Goal: Task Accomplishment & Management: Manage account settings

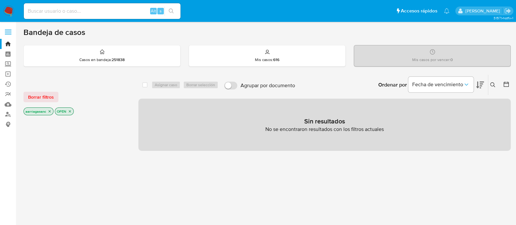
click at [42, 102] on div "Borrar filtros aarriagasanc OPEN" at bounding box center [76, 98] width 105 height 37
click at [44, 95] on span "Borrar filtros" at bounding box center [41, 96] width 26 height 9
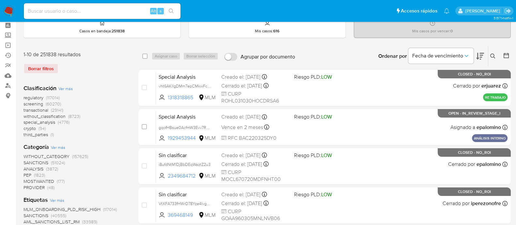
scroll to position [41, 0]
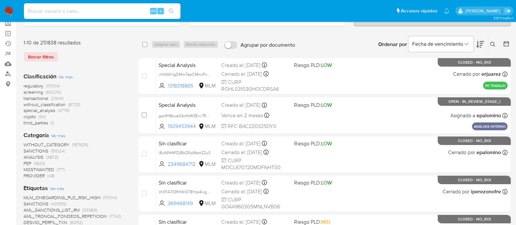
click at [42, 150] on span "SANCTIONS" at bounding box center [36, 151] width 25 height 7
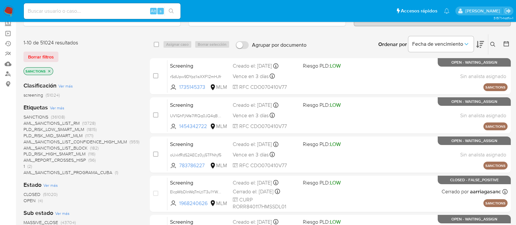
click at [31, 200] on span "OPEN" at bounding box center [30, 200] width 12 height 7
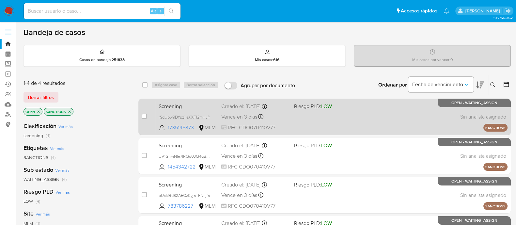
click at [363, 118] on div "Screening rSdUpw9DYpz1isXXF12mHJfr 1735145373 MLM Riesgo PLD: LOW Creado el: 28…" at bounding box center [332, 116] width 352 height 33
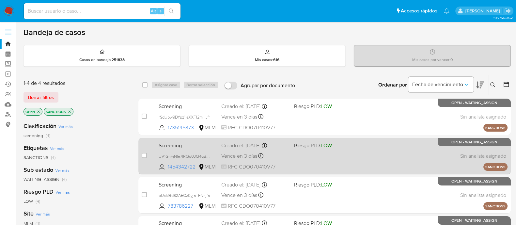
click at [304, 159] on div "Screening UV1GhFjNfe7lRQq0JQ4qBUwr 1454342722 MLM Riesgo PLD: LOW Creado el: 28…" at bounding box center [332, 155] width 352 height 33
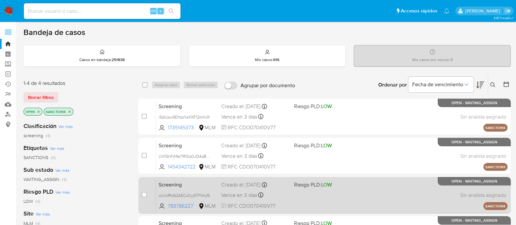
click at [334, 200] on div "Screening oUxkfRdS2AECz0yj5TFNhjf5 783786227 MLM Riesgo PLD: LOW Creado el: 28/…" at bounding box center [332, 195] width 352 height 33
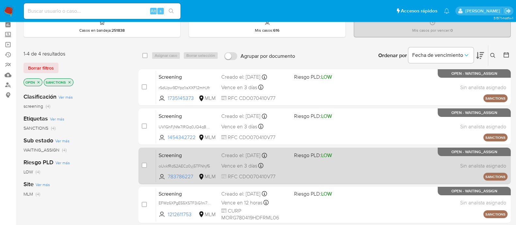
scroll to position [41, 0]
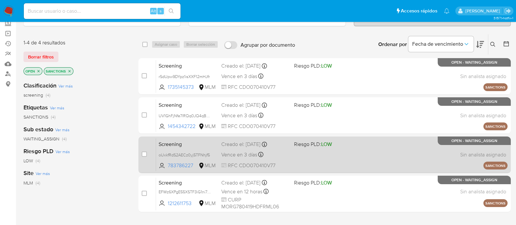
click at [299, 192] on div "Screening EFWz6XPgE55XSTF3iG1ni7D5 1212611753 MLM Riesgo PLD: LOW Creado el: 28…" at bounding box center [332, 193] width 352 height 33
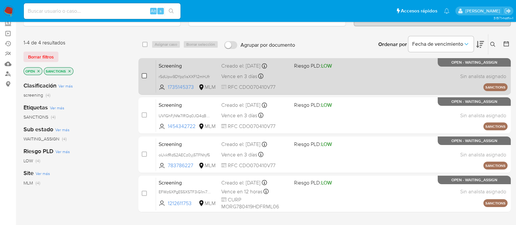
click at [144, 76] on input "checkbox" at bounding box center [144, 75] width 5 height 5
checkbox input "true"
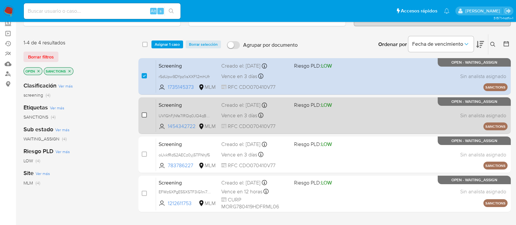
click at [144, 113] on input "checkbox" at bounding box center [144, 114] width 5 height 5
checkbox input "true"
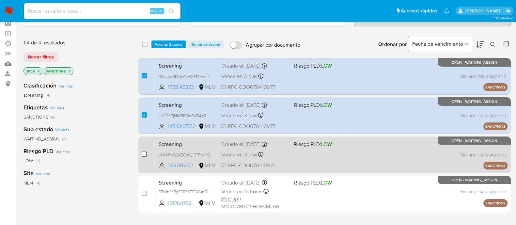
click at [142, 153] on input "checkbox" at bounding box center [144, 154] width 5 height 5
checkbox input "true"
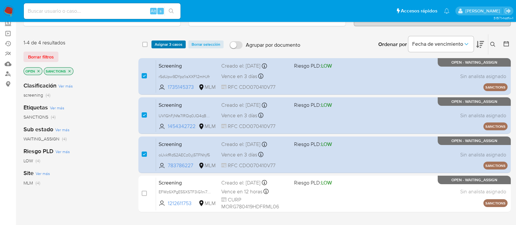
click at [176, 46] on span "Asignar 3 casos" at bounding box center [169, 44] width 28 height 7
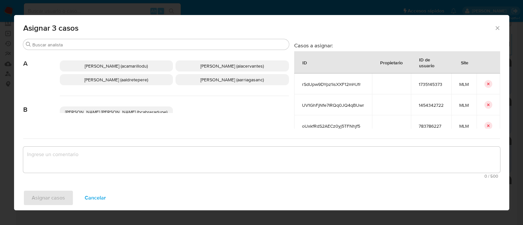
click at [219, 79] on span "Ana Maria Arriaga (aarriagasanc)" at bounding box center [231, 79] width 63 height 7
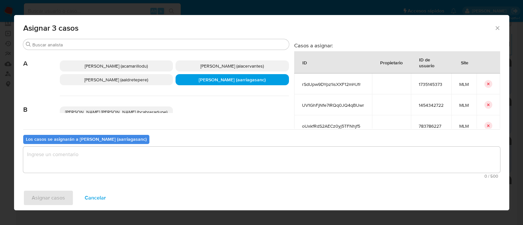
click at [175, 166] on textarea "assign-modal" at bounding box center [261, 160] width 477 height 26
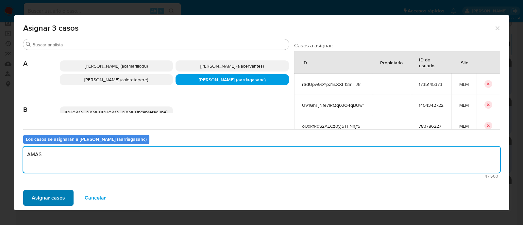
type textarea "AMAS"
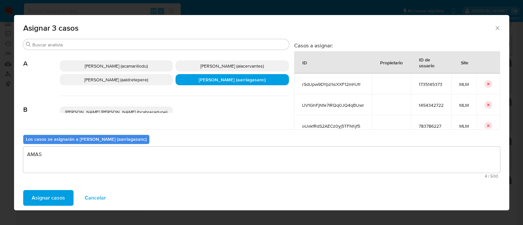
click at [42, 201] on span "Asignar casos" at bounding box center [48, 198] width 33 height 14
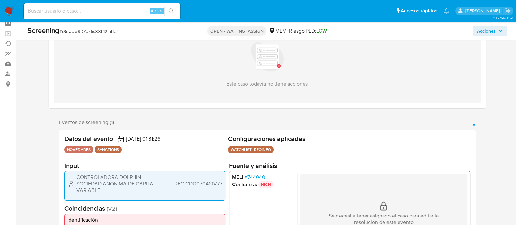
scroll to position [81, 0]
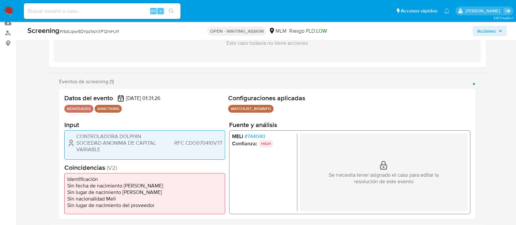
select select "10"
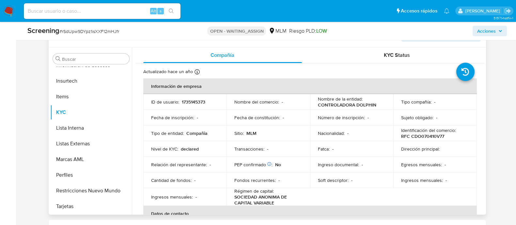
scroll to position [285, 0]
click at [277, 121] on td "Fecha de constitución : -" at bounding box center [269, 117] width 84 height 16
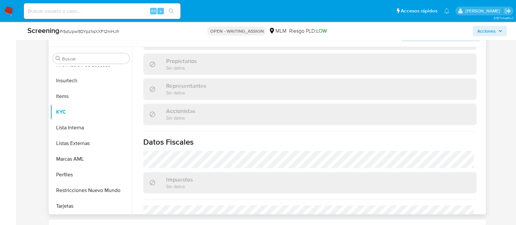
scroll to position [483, 0]
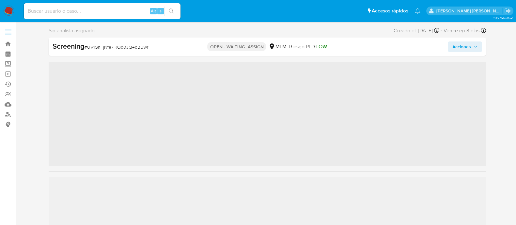
scroll to position [276, 0]
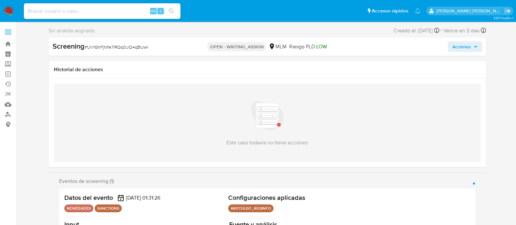
select select "10"
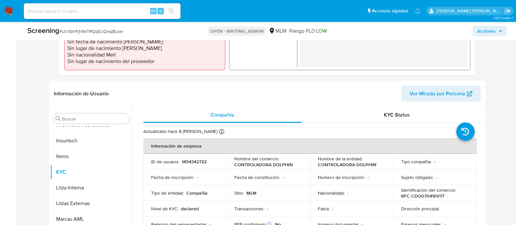
scroll to position [285, 0]
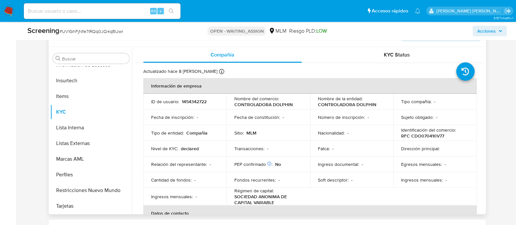
click at [295, 163] on div "PEP confirmado Obtenido de listas internas : No" at bounding box center [269, 164] width 68 height 6
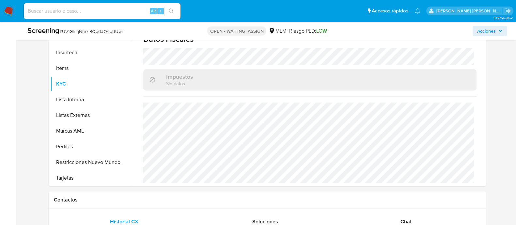
scroll to position [326, 0]
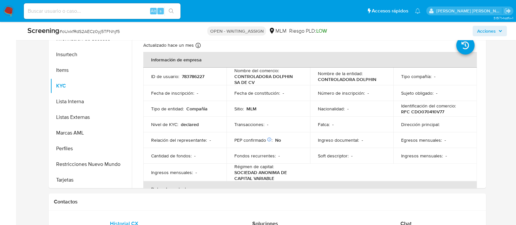
scroll to position [326, 0]
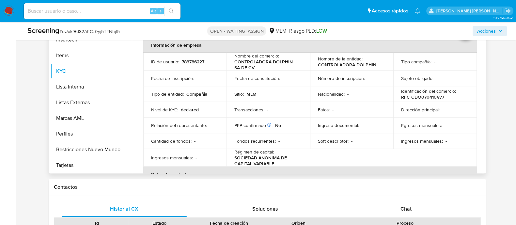
select select "10"
click at [325, 112] on p "Fatca :" at bounding box center [324, 110] width 12 height 6
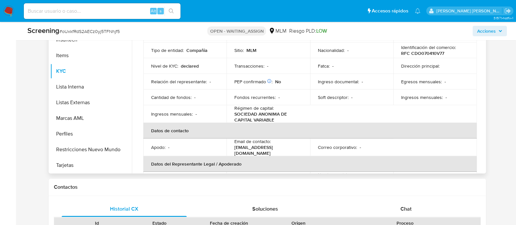
scroll to position [0, 0]
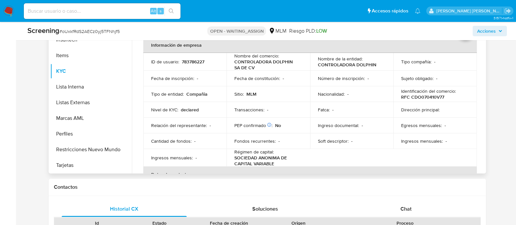
click at [328, 101] on td "Nacionalidad : -" at bounding box center [352, 94] width 84 height 16
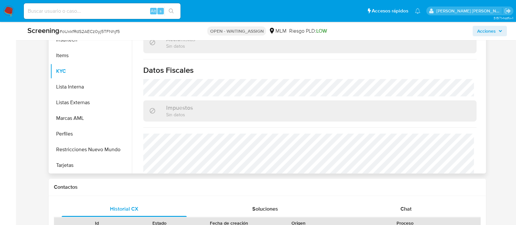
scroll to position [493, 0]
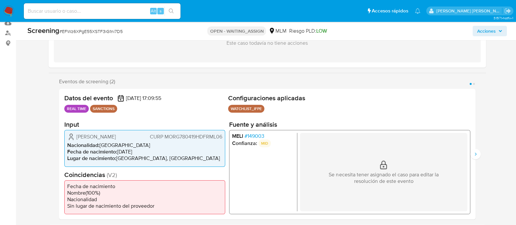
scroll to position [122, 0]
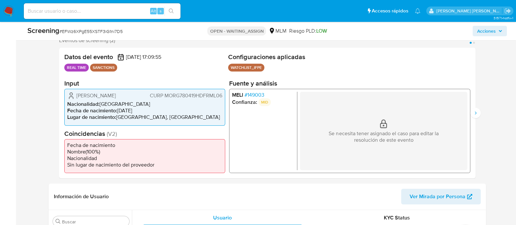
select select "10"
